Goal: Complete application form: Complete application form

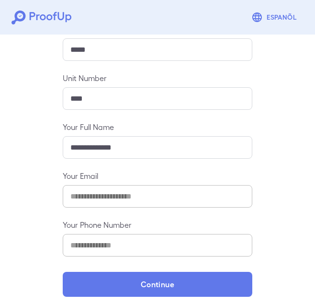
scroll to position [125, 0]
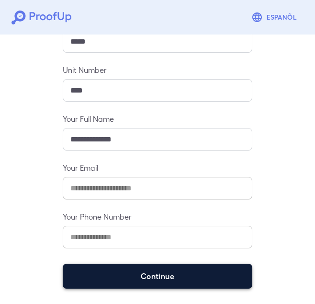
click at [168, 281] on button "Continue" at bounding box center [158, 276] width 190 height 25
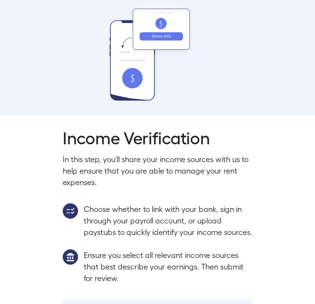
scroll to position [73, 0]
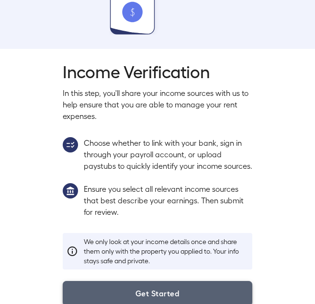
click at [174, 295] on button "Get Started" at bounding box center [158, 293] width 190 height 25
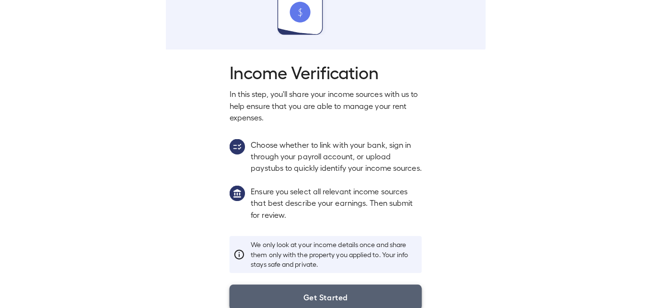
scroll to position [51, 0]
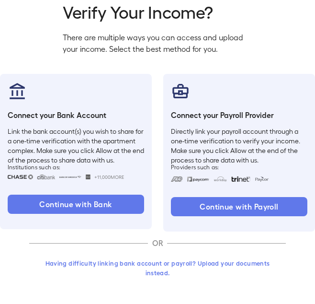
click at [179, 262] on button "Having difficulty linking bank account or payroll? Upload your documents instea…" at bounding box center [157, 267] width 257 height 26
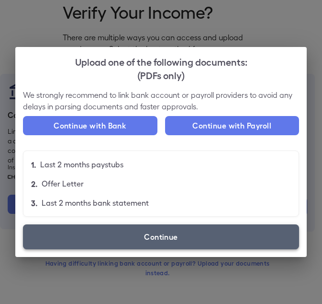
click at [173, 238] on label "Continue" at bounding box center [161, 236] width 276 height 25
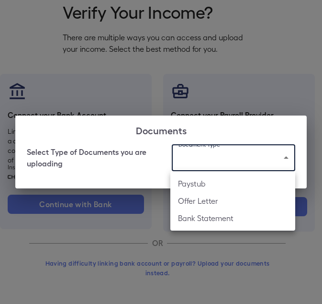
click at [219, 165] on body "Espanõl Go back How Would You Like to Verify Your Income? There are multiple wa…" at bounding box center [161, 126] width 322 height 355
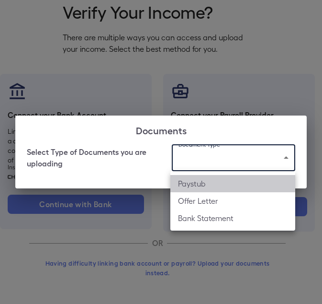
click at [209, 184] on li "Paystub" at bounding box center [233, 183] width 125 height 17
type input "*******"
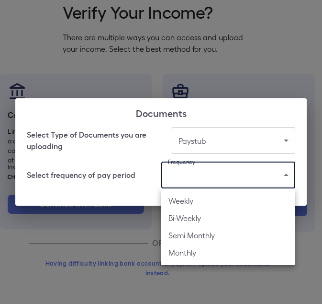
click at [209, 184] on body "Espanõl Go back How Would You Like to Verify Your Income? There are multiple wa…" at bounding box center [161, 126] width 322 height 355
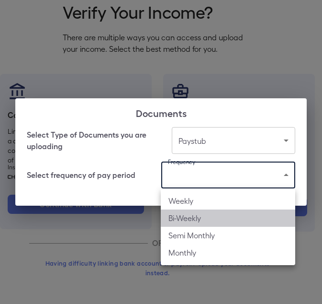
click at [202, 220] on li "Bi-Weekly" at bounding box center [228, 217] width 135 height 17
type input "*********"
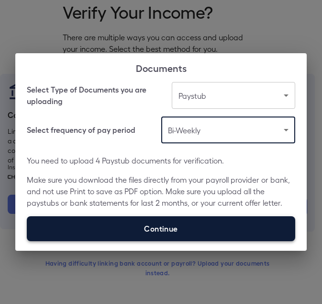
click at [201, 229] on label "Continue" at bounding box center [161, 228] width 269 height 25
click at [27, 241] on input "Continue" at bounding box center [27, 241] width 0 height 0
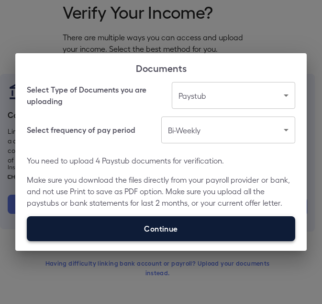
click at [172, 229] on label "Continue" at bounding box center [161, 228] width 269 height 25
click at [27, 241] on input "Continue" at bounding box center [27, 241] width 0 height 0
click at [158, 235] on label "Continue" at bounding box center [161, 228] width 269 height 25
click at [27, 241] on input "Continue" at bounding box center [27, 241] width 0 height 0
type input "**********"
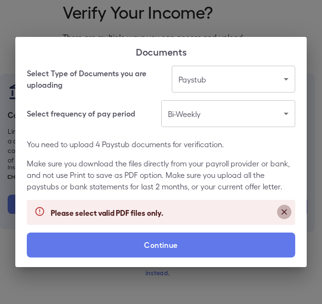
click at [287, 207] on icon "Close" at bounding box center [285, 212] width 10 height 10
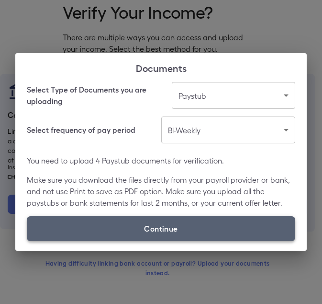
click at [200, 224] on label "Continue" at bounding box center [161, 228] width 269 height 25
click at [27, 241] on input "Continue" at bounding box center [27, 241] width 0 height 0
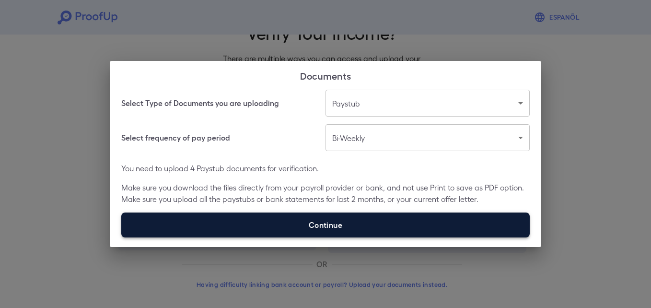
click at [315, 230] on label "Continue" at bounding box center [325, 224] width 408 height 25
click at [122, 237] on input "Continue" at bounding box center [121, 237] width 0 height 0
type input "**********"
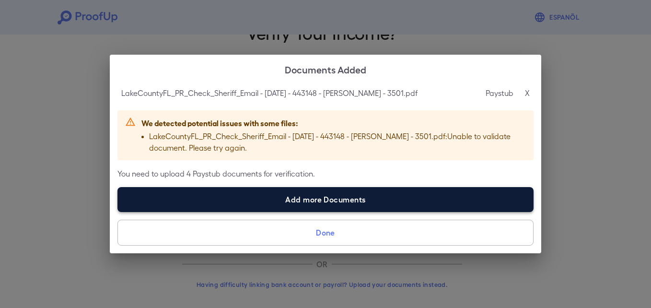
click at [314, 200] on label "Add more Documents" at bounding box center [325, 199] width 416 height 25
click at [118, 211] on input "Add more Documents" at bounding box center [117, 211] width 0 height 0
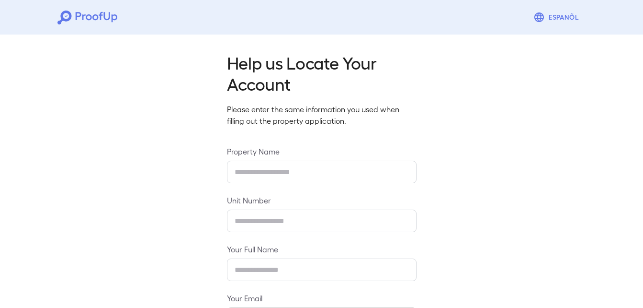
type input "*****"
type input "****"
type input "**********"
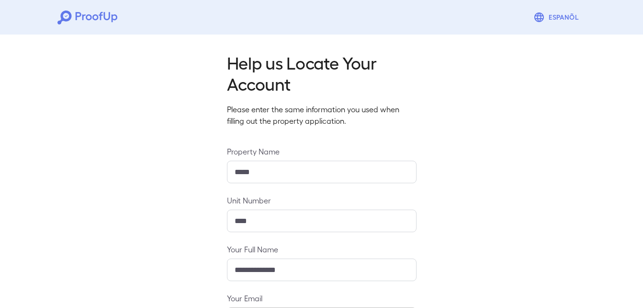
drag, startPoint x: 643, startPoint y: 115, endPoint x: 648, endPoint y: 118, distance: 5.6
click at [643, 117] on html "**********" at bounding box center [321, 217] width 643 height 434
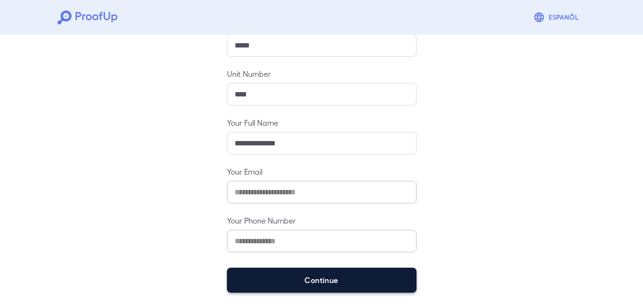
click at [336, 282] on button "Continue" at bounding box center [322, 279] width 190 height 25
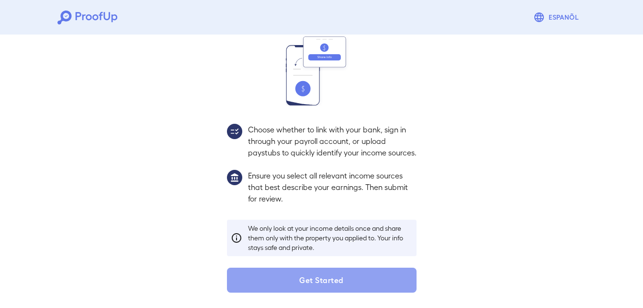
click at [336, 282] on button "Get Started" at bounding box center [322, 279] width 190 height 25
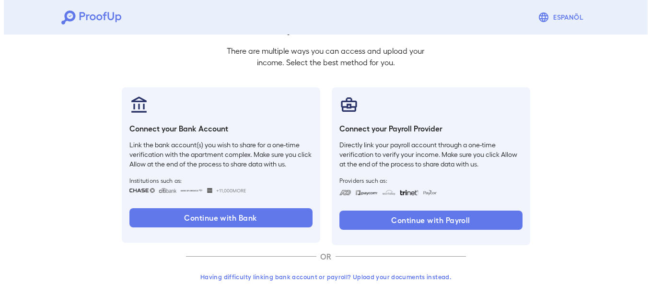
scroll to position [58, 0]
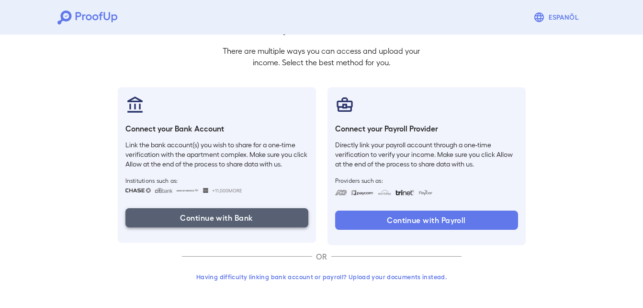
click at [283, 213] on button "Continue with Bank" at bounding box center [217, 217] width 183 height 19
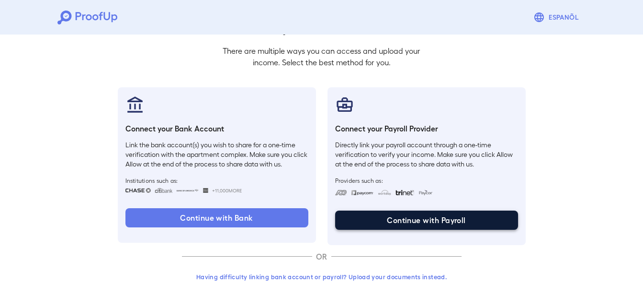
click at [419, 215] on button "Continue with Payroll" at bounding box center [426, 219] width 183 height 19
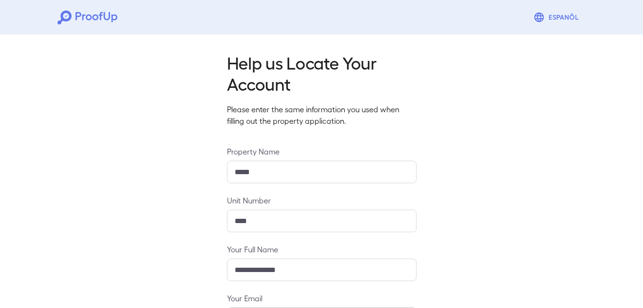
type input "*****"
type input "****"
type input "**********"
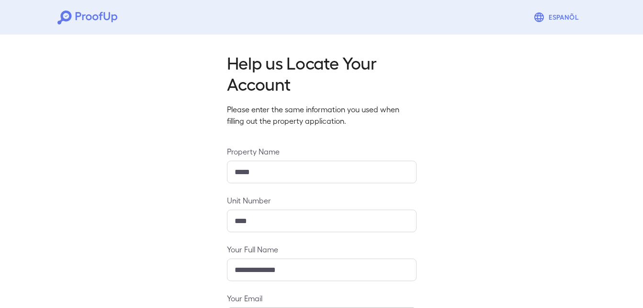
scroll to position [126, 0]
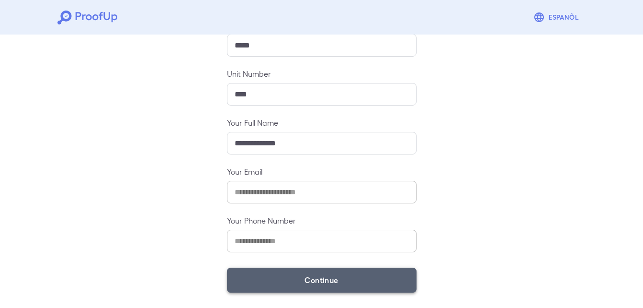
click at [371, 284] on button "Continue" at bounding box center [322, 279] width 190 height 25
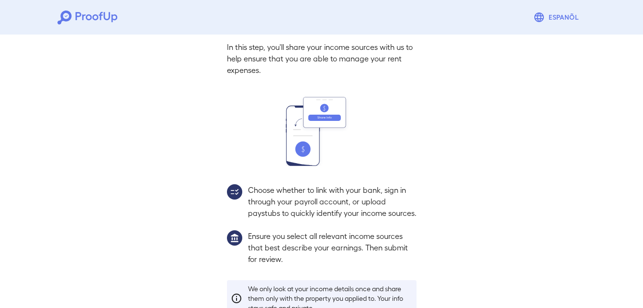
scroll to position [113, 0]
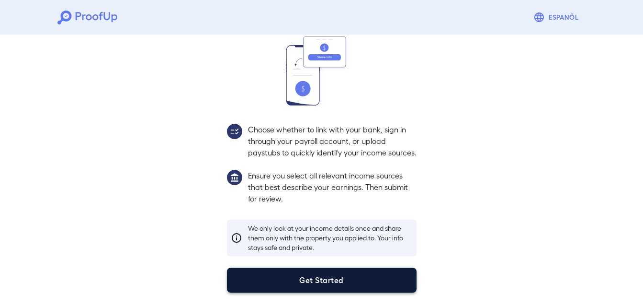
click at [367, 277] on button "Get Started" at bounding box center [322, 279] width 190 height 25
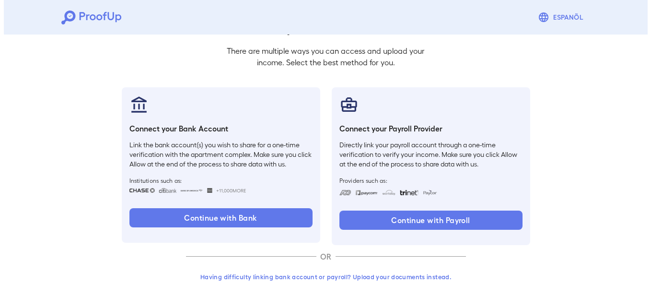
scroll to position [58, 0]
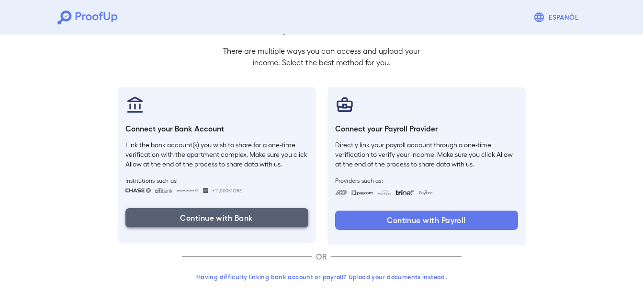
click at [288, 222] on button "Continue with Bank" at bounding box center [217, 217] width 183 height 19
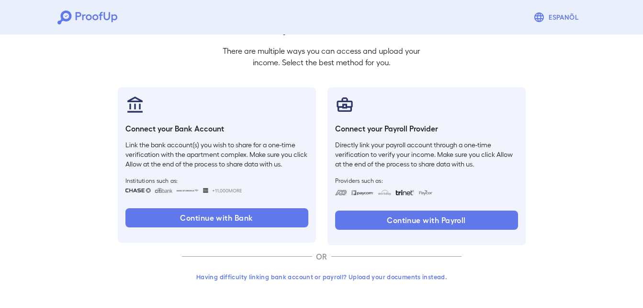
click at [332, 269] on button "Having difficulty linking bank account or payroll? Upload your documents instea…" at bounding box center [322, 276] width 280 height 17
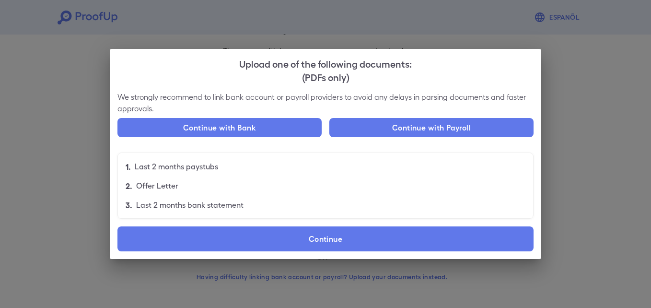
click at [617, 135] on div "Upload one of the following documents: (PDFs only) We strongly recommend to lin…" at bounding box center [325, 154] width 651 height 308
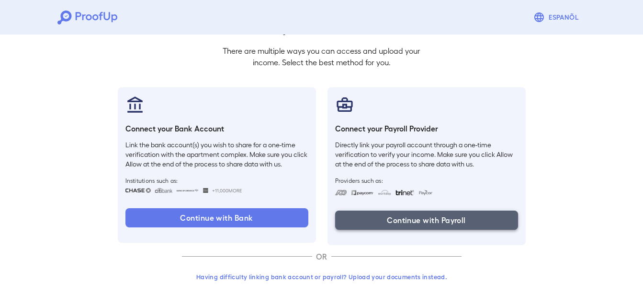
click at [415, 222] on button "Continue with Payroll" at bounding box center [426, 219] width 183 height 19
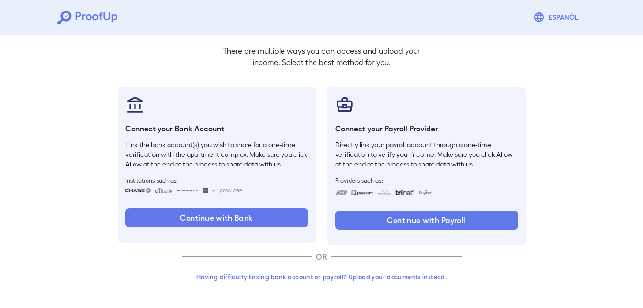
click at [359, 279] on button "Having difficulty linking bank account or payroll? Upload your documents instea…" at bounding box center [322, 276] width 280 height 17
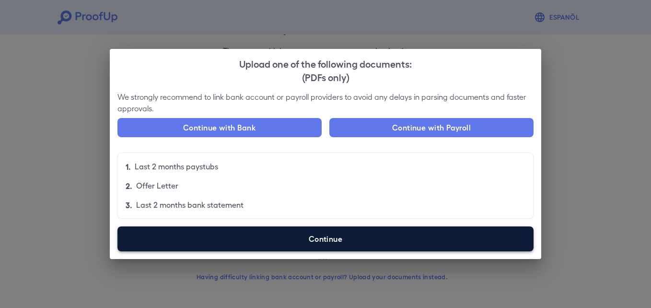
click at [303, 241] on label "Continue" at bounding box center [325, 238] width 416 height 25
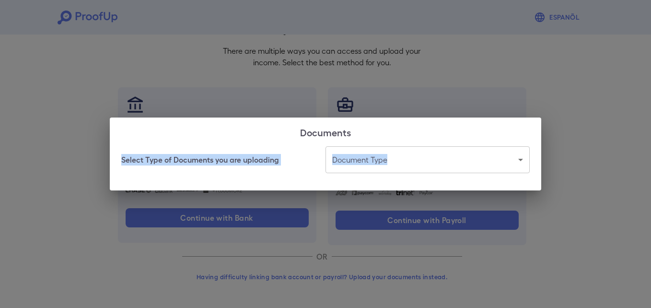
click at [371, 147] on div "Documents Select Type of Documents you are uploading Document Type ​ ​" at bounding box center [325, 153] width 431 height 73
click at [382, 165] on body "Espanõl Go back How Would You Like to Verify Your Income? There are multiple wa…" at bounding box center [325, 125] width 651 height 366
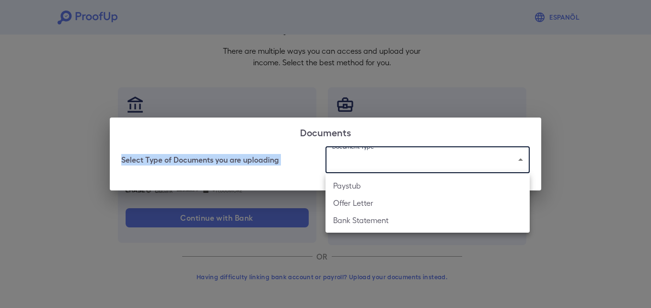
click at [374, 190] on li "Paystub" at bounding box center [427, 185] width 204 height 17
type input "*******"
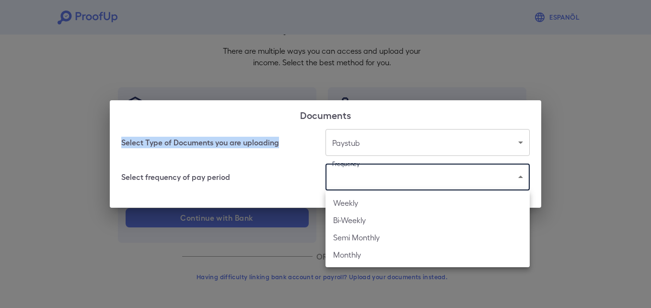
click at [381, 179] on body "Espanõl Go back How Would You Like to Verify Your Income? There are multiple wa…" at bounding box center [325, 125] width 651 height 366
click at [365, 219] on li "Bi-Weekly" at bounding box center [427, 219] width 204 height 17
type input "*********"
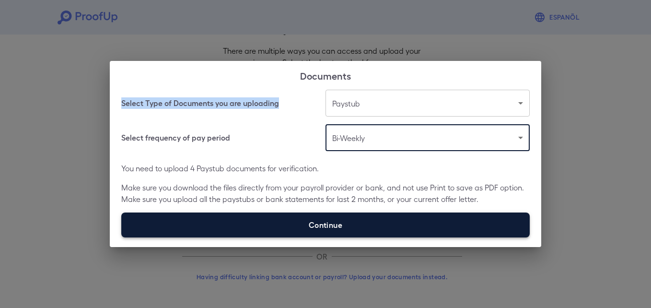
click at [374, 225] on label "Continue" at bounding box center [325, 224] width 408 height 25
click at [122, 237] on input "Continue" at bounding box center [121, 237] width 0 height 0
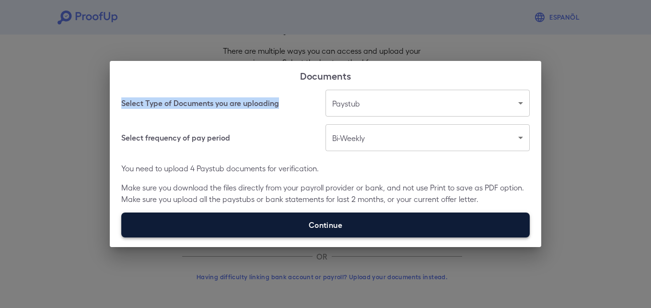
type input "**********"
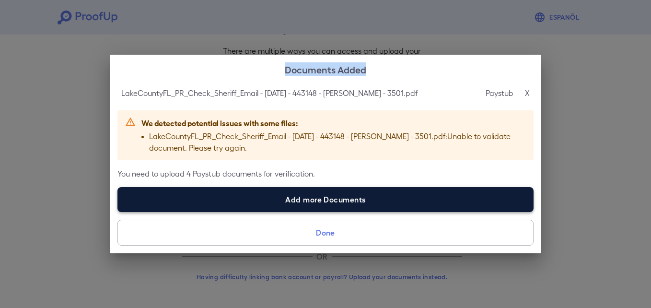
click at [315, 201] on label "Add more Documents" at bounding box center [325, 199] width 416 height 25
click at [118, 211] on input "Add more Documents" at bounding box center [117, 211] width 0 height 0
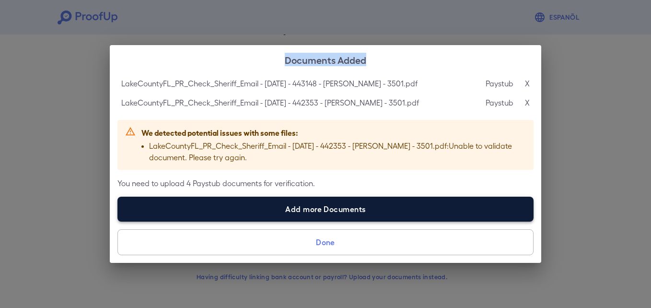
click at [309, 208] on label "Add more Documents" at bounding box center [325, 208] width 416 height 25
click at [118, 221] on input "Add more Documents" at bounding box center [117, 221] width 0 height 0
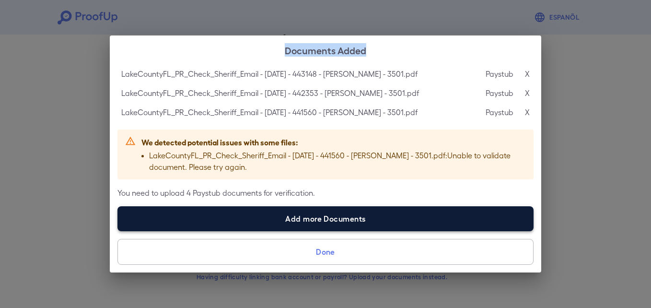
click at [301, 214] on label "Add more Documents" at bounding box center [325, 218] width 416 height 25
click at [118, 230] on input "Add more Documents" at bounding box center [117, 230] width 0 height 0
type input "**********"
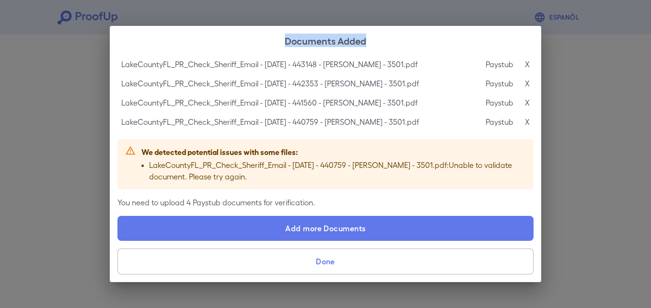
click at [329, 260] on button "Done" at bounding box center [325, 261] width 416 height 26
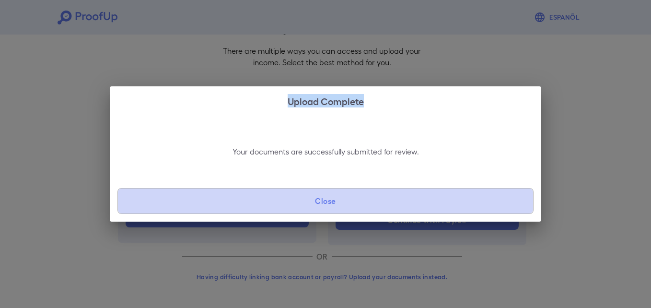
click at [340, 199] on button "Close" at bounding box center [325, 201] width 416 height 26
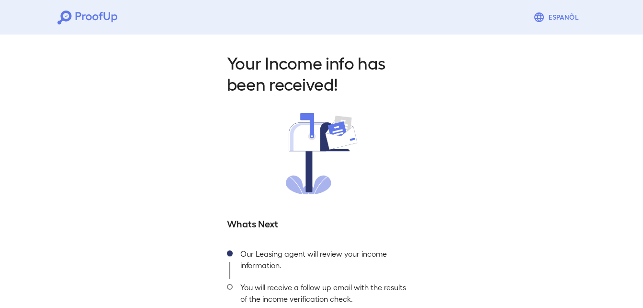
scroll to position [60, 0]
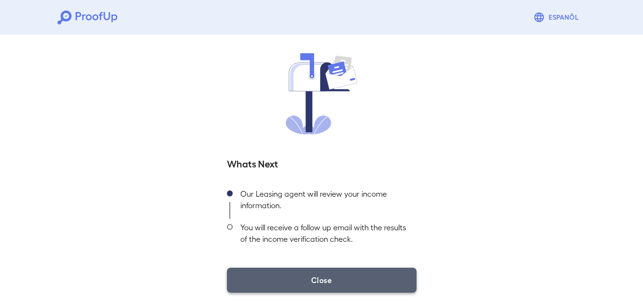
click at [361, 283] on button "Close" at bounding box center [322, 279] width 190 height 25
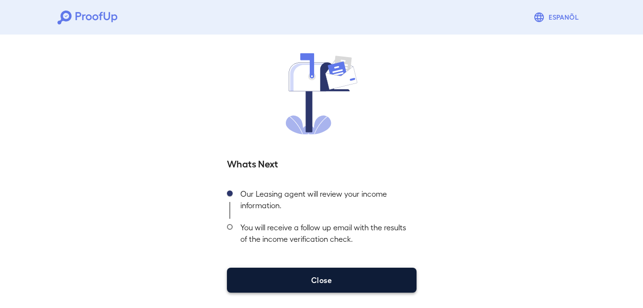
click at [329, 288] on button "Close" at bounding box center [322, 279] width 190 height 25
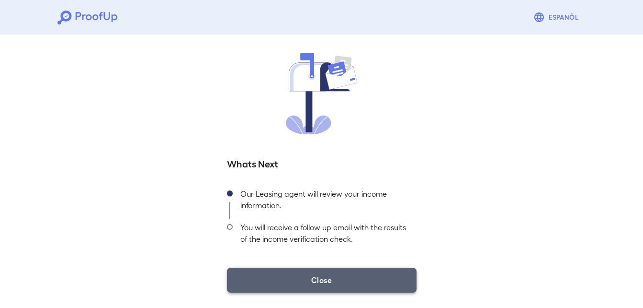
click at [329, 288] on button "Close" at bounding box center [322, 279] width 190 height 25
click at [316, 286] on button "Close" at bounding box center [322, 279] width 190 height 25
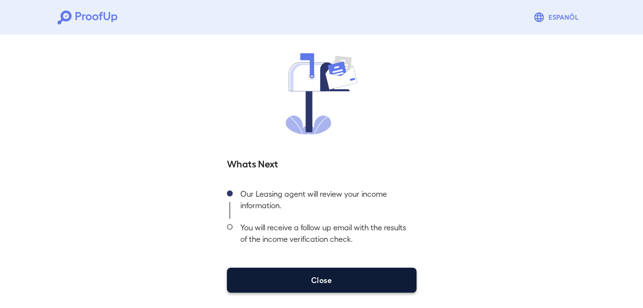
click at [316, 286] on button "Close" at bounding box center [322, 279] width 190 height 25
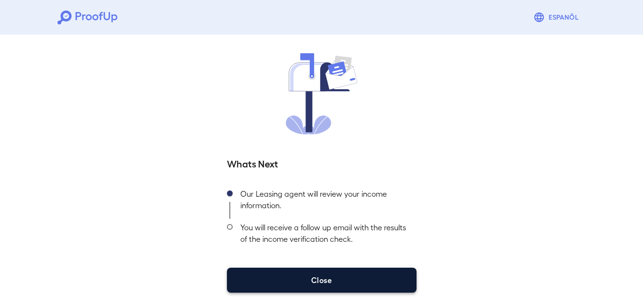
click at [316, 286] on button "Close" at bounding box center [322, 279] width 190 height 25
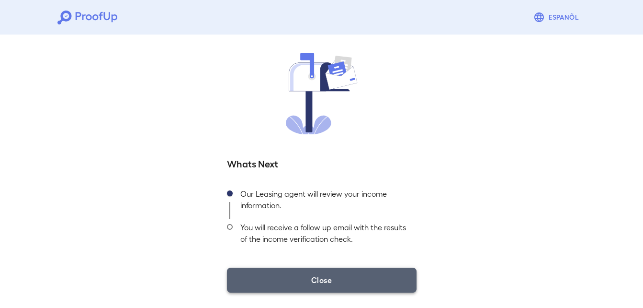
click at [390, 279] on button "Close" at bounding box center [322, 279] width 190 height 25
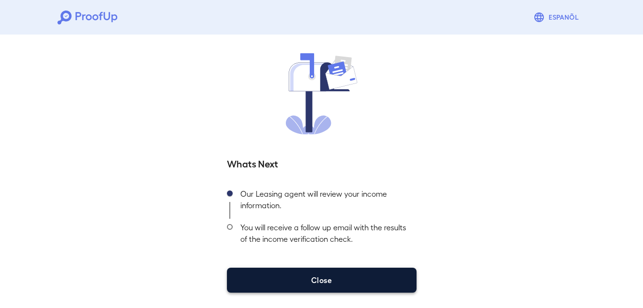
click at [390, 279] on button "Close" at bounding box center [322, 279] width 190 height 25
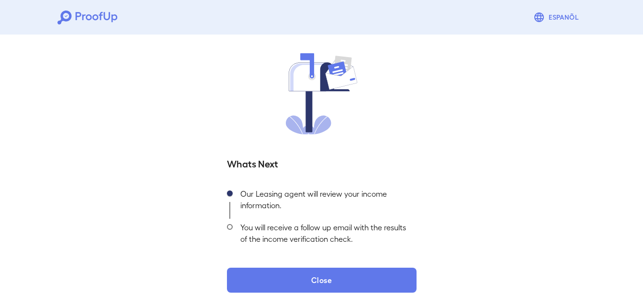
drag, startPoint x: 390, startPoint y: 279, endPoint x: 499, endPoint y: 156, distance: 163.9
click at [417, 235] on div "Your Income info has been received! Whats Next Our Leasing agent will review yo…" at bounding box center [322, 142] width 213 height 300
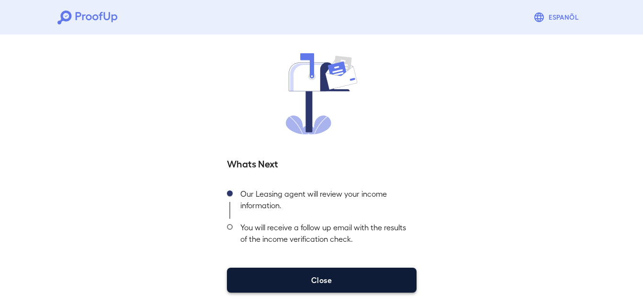
click at [306, 281] on button "Close" at bounding box center [322, 279] width 190 height 25
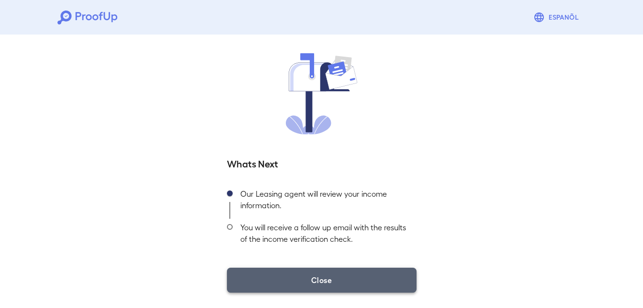
click at [306, 281] on button "Close" at bounding box center [322, 279] width 190 height 25
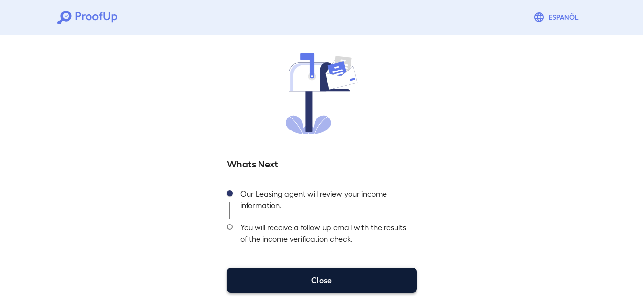
click at [306, 281] on button "Close" at bounding box center [322, 279] width 190 height 25
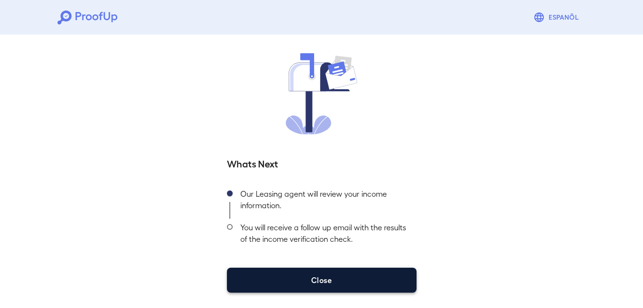
click at [306, 281] on button "Close" at bounding box center [322, 279] width 190 height 25
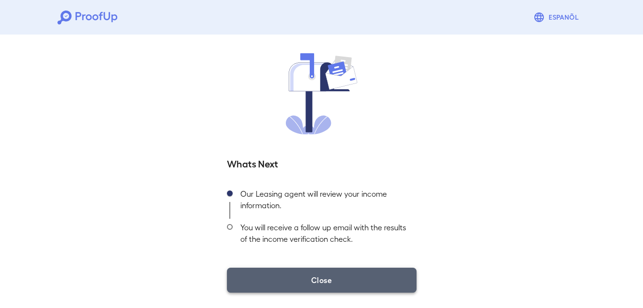
click at [306, 281] on button "Close" at bounding box center [322, 279] width 190 height 25
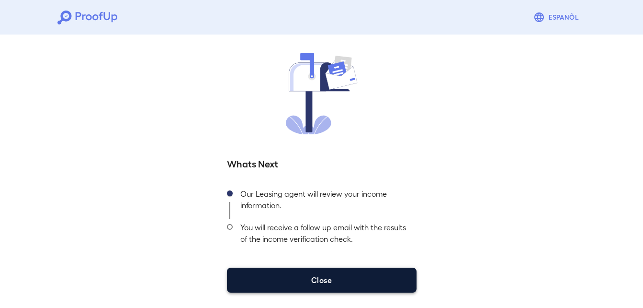
click at [306, 281] on button "Close" at bounding box center [322, 279] width 190 height 25
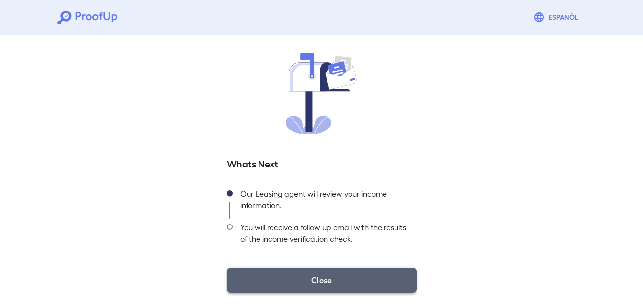
click at [306, 281] on button "Close" at bounding box center [322, 279] width 190 height 25
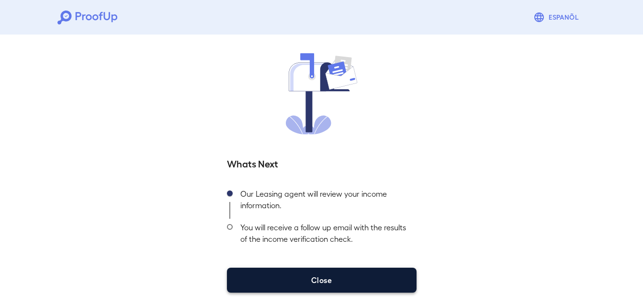
click at [306, 281] on button "Close" at bounding box center [322, 279] width 190 height 25
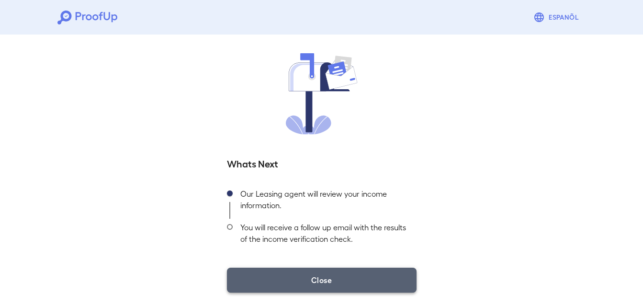
click at [306, 281] on button "Close" at bounding box center [322, 279] width 190 height 25
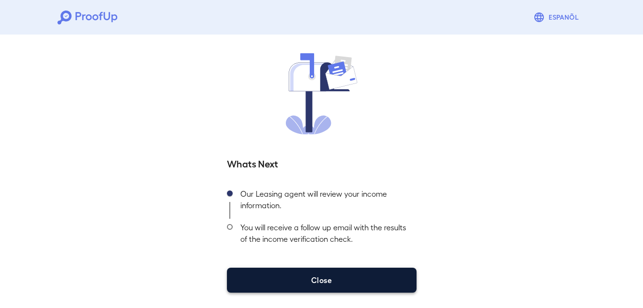
click at [306, 281] on button "Close" at bounding box center [322, 279] width 190 height 25
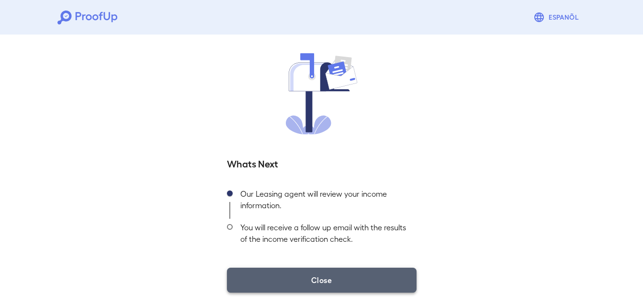
click at [306, 281] on button "Close" at bounding box center [322, 279] width 190 height 25
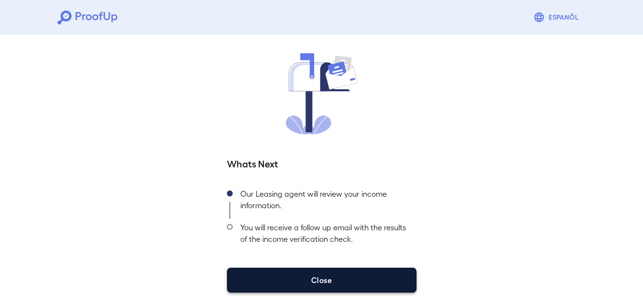
click at [306, 281] on button "Close" at bounding box center [322, 279] width 190 height 25
